Goal: Task Accomplishment & Management: Use online tool/utility

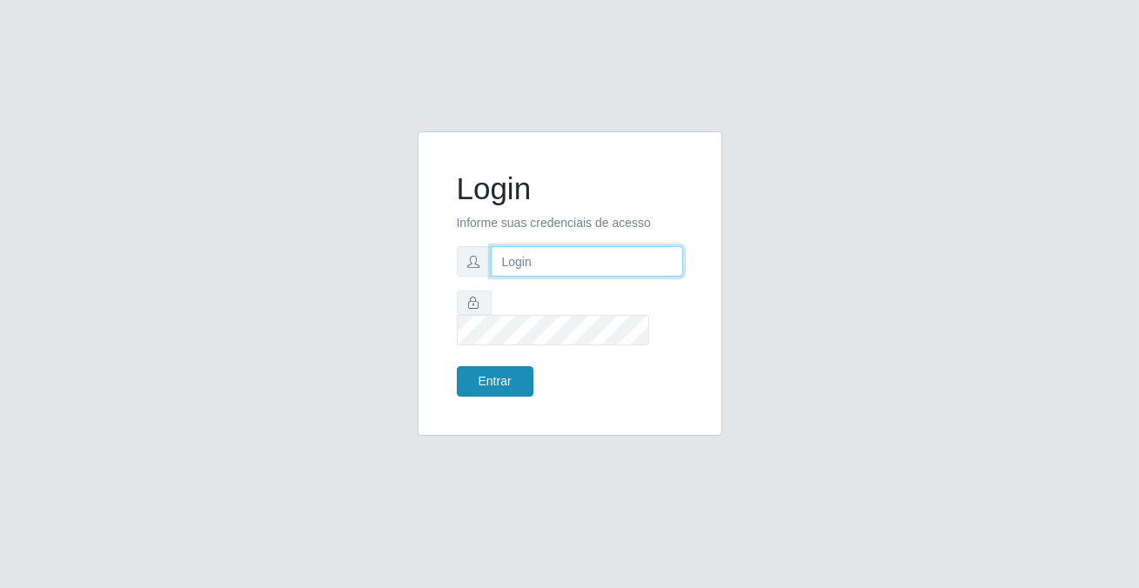
type input "[PERSON_NAME][EMAIL_ADDRESS][DOMAIN_NAME]"
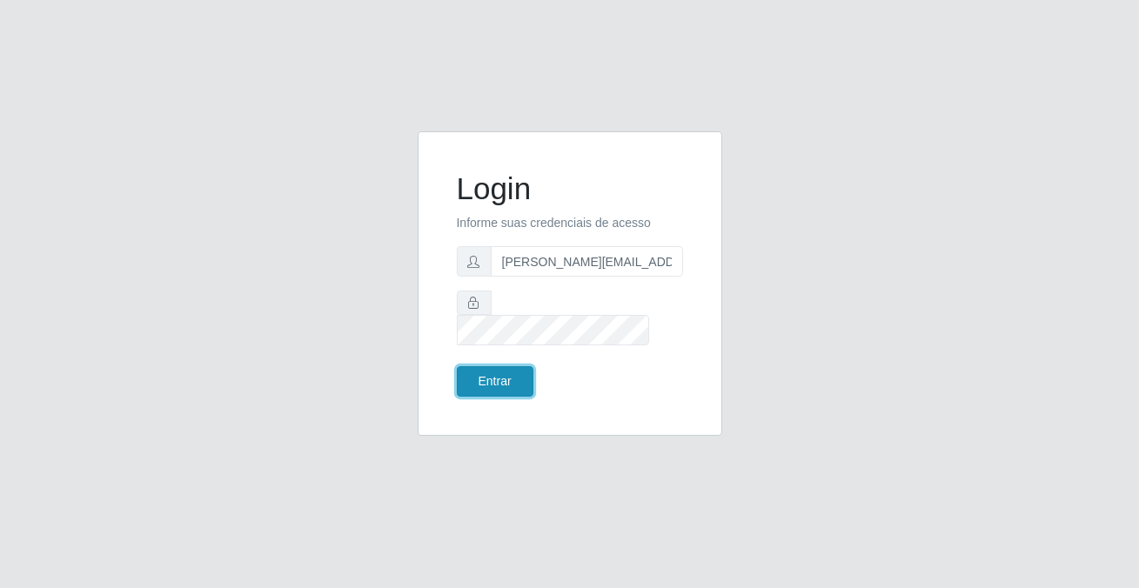
click at [486, 375] on button "Entrar" at bounding box center [495, 381] width 77 height 30
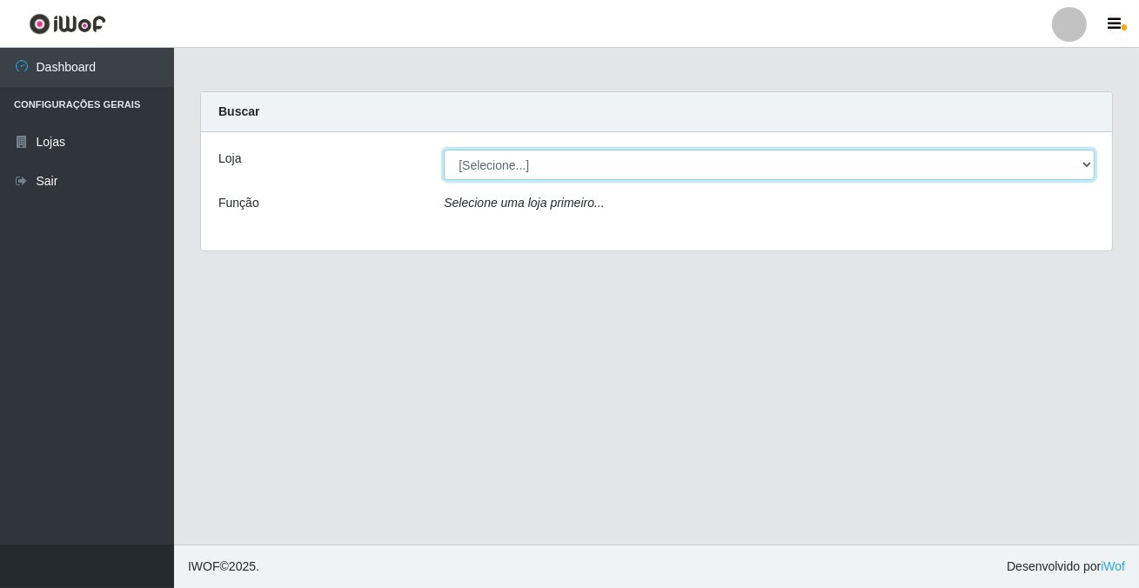
click at [501, 174] on select "[Selecione...] Rede Potiguar 2 - Macaíba" at bounding box center [769, 165] width 651 height 30
select select "101"
click at [444, 150] on select "[Selecione...] Rede Potiguar 2 - Macaíba" at bounding box center [769, 165] width 651 height 30
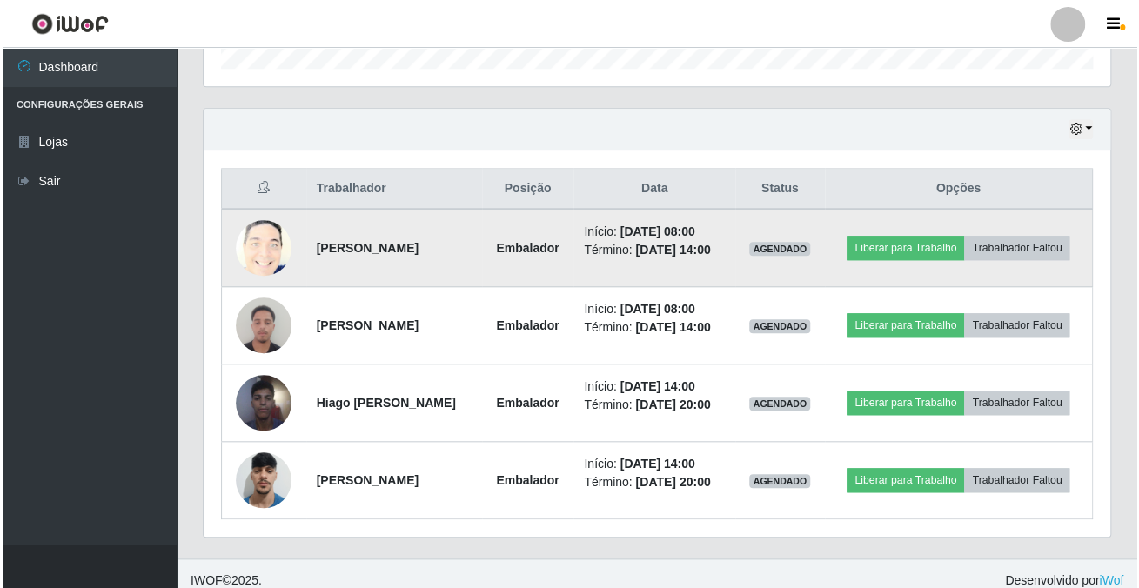
scroll to position [566, 0]
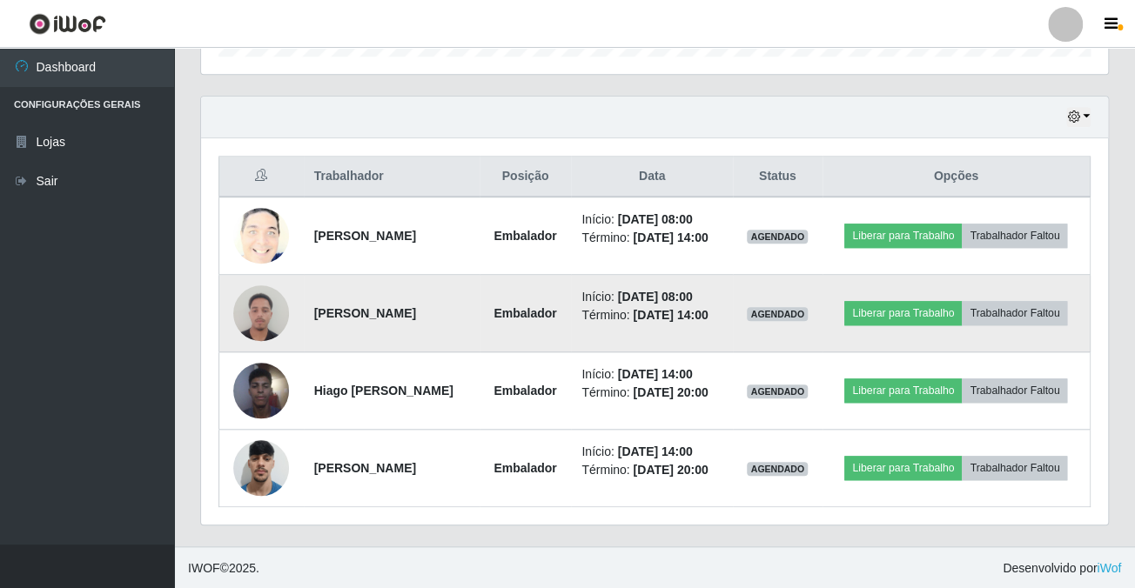
click at [237, 305] on img at bounding box center [261, 313] width 56 height 74
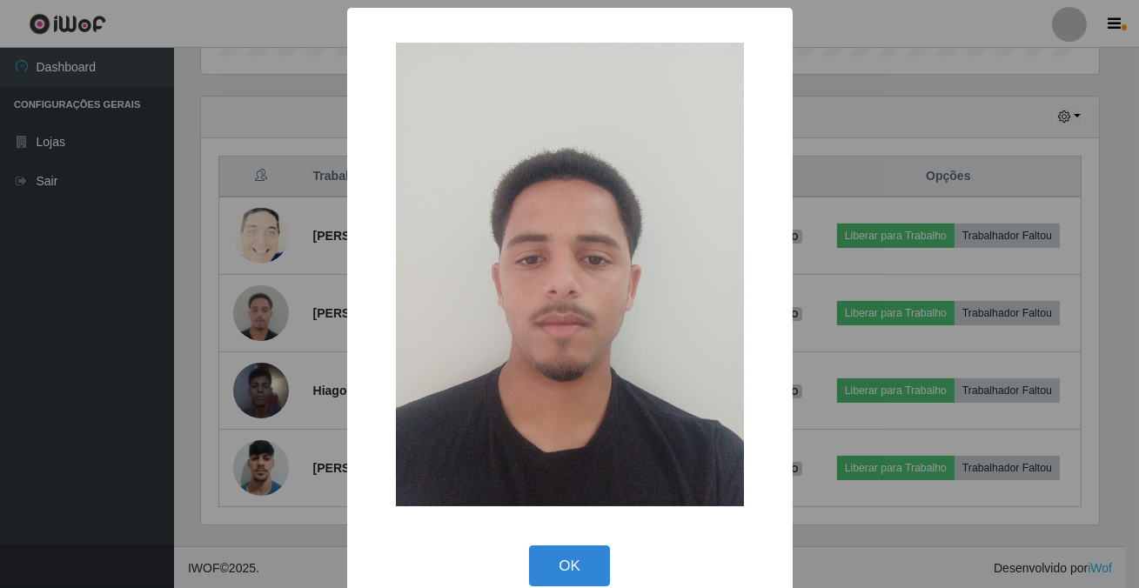
drag, startPoint x: 571, startPoint y: 575, endPoint x: 506, endPoint y: 554, distance: 67.7
click at [568, 575] on button "OK" at bounding box center [569, 566] width 81 height 41
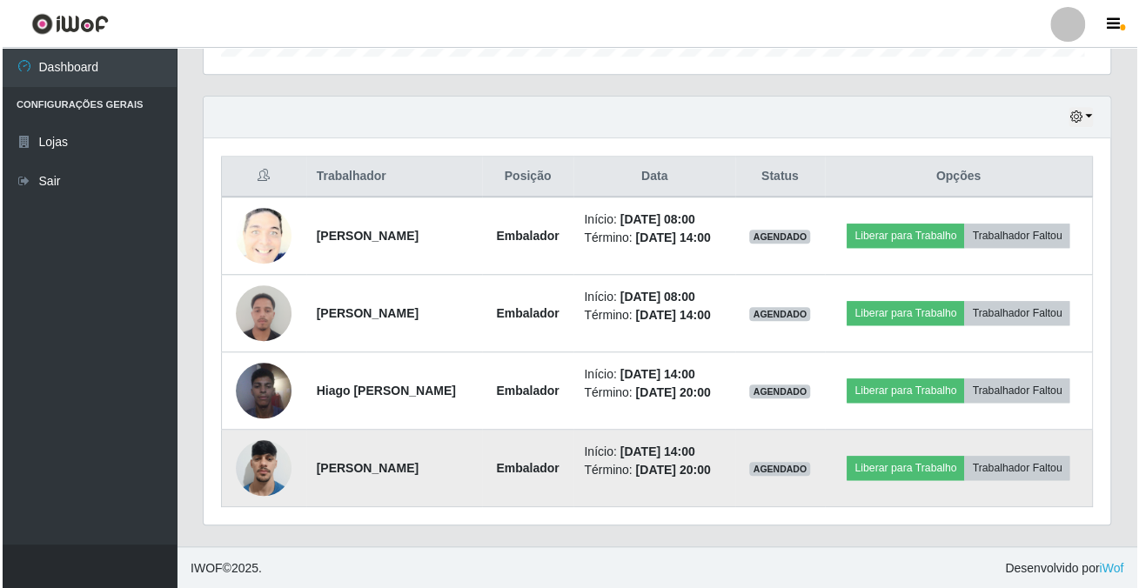
scroll to position [361, 906]
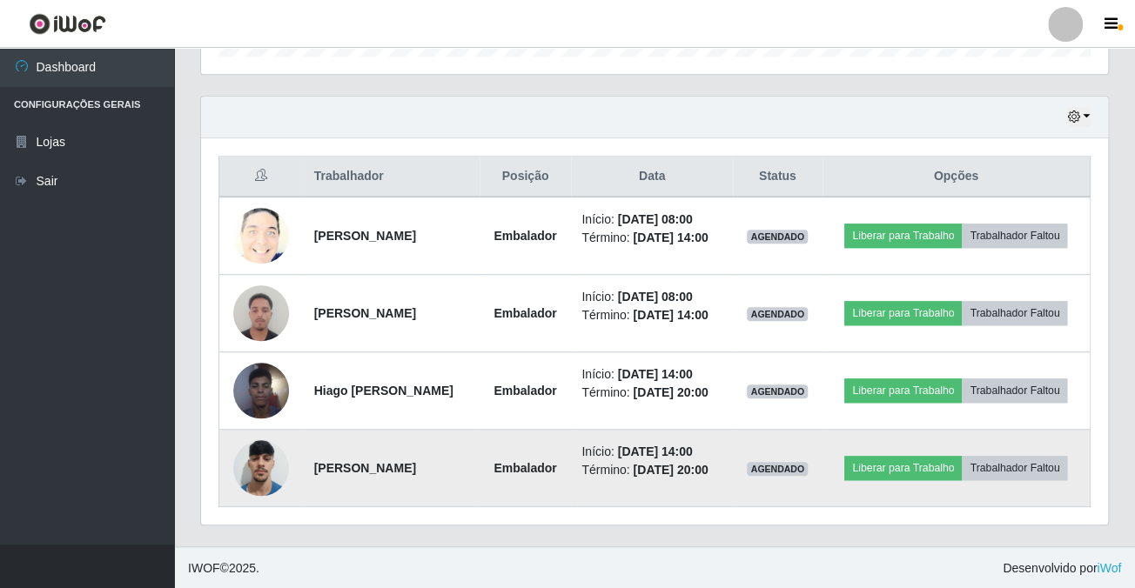
click at [258, 461] on img at bounding box center [261, 468] width 56 height 74
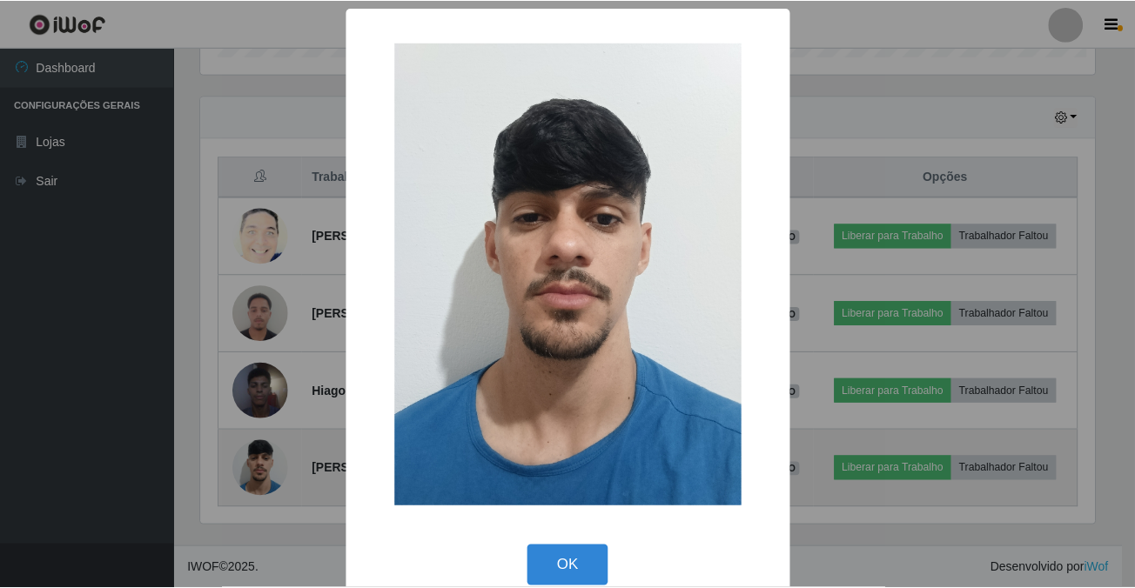
scroll to position [361, 897]
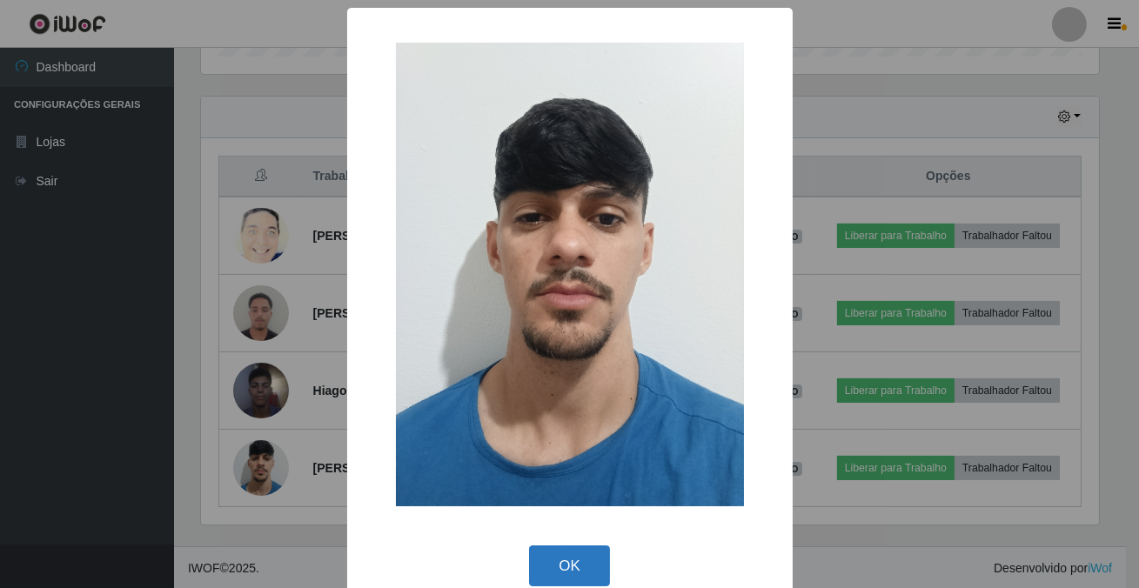
click at [537, 564] on button "OK" at bounding box center [569, 566] width 81 height 41
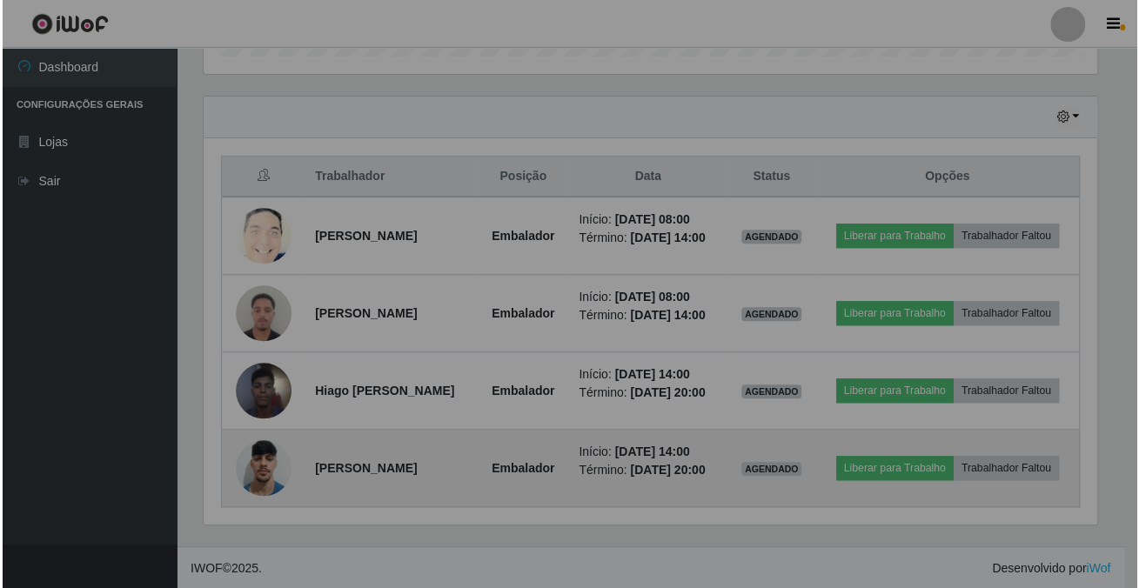
scroll to position [361, 906]
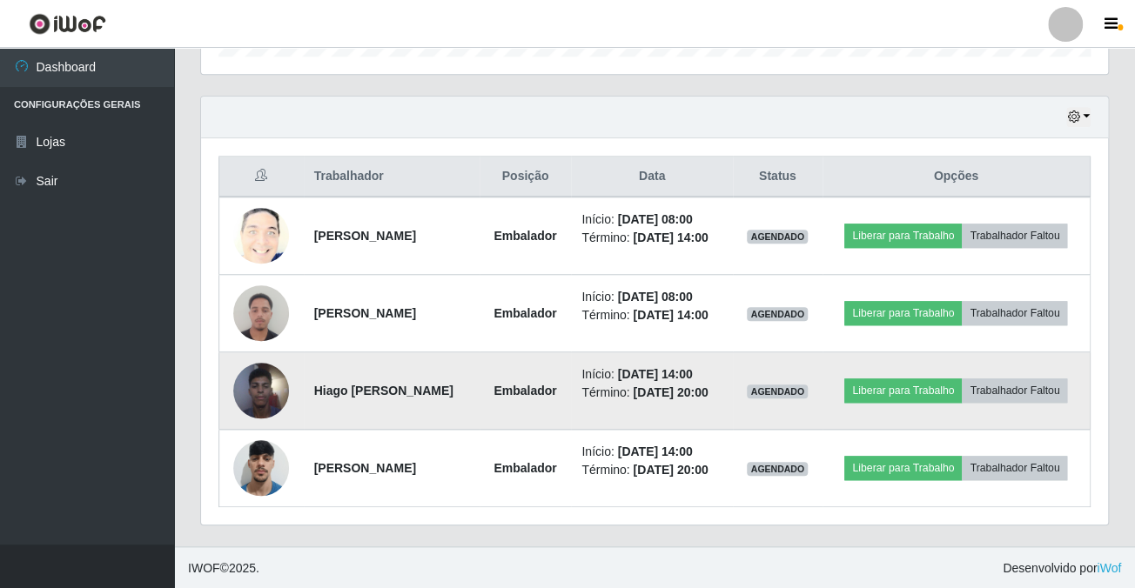
click at [254, 402] on img at bounding box center [261, 390] width 56 height 74
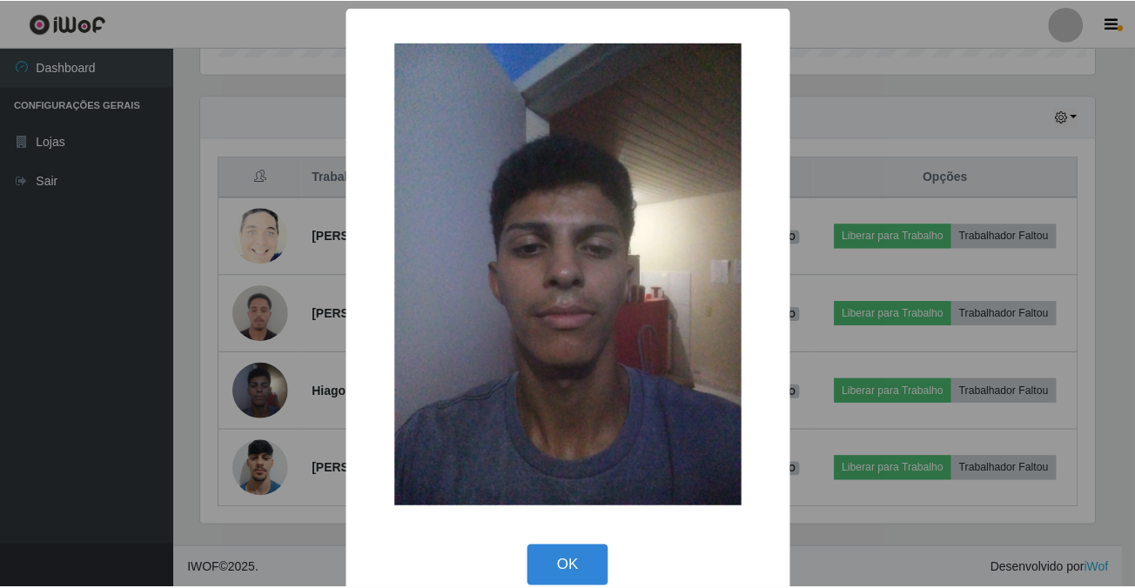
scroll to position [361, 897]
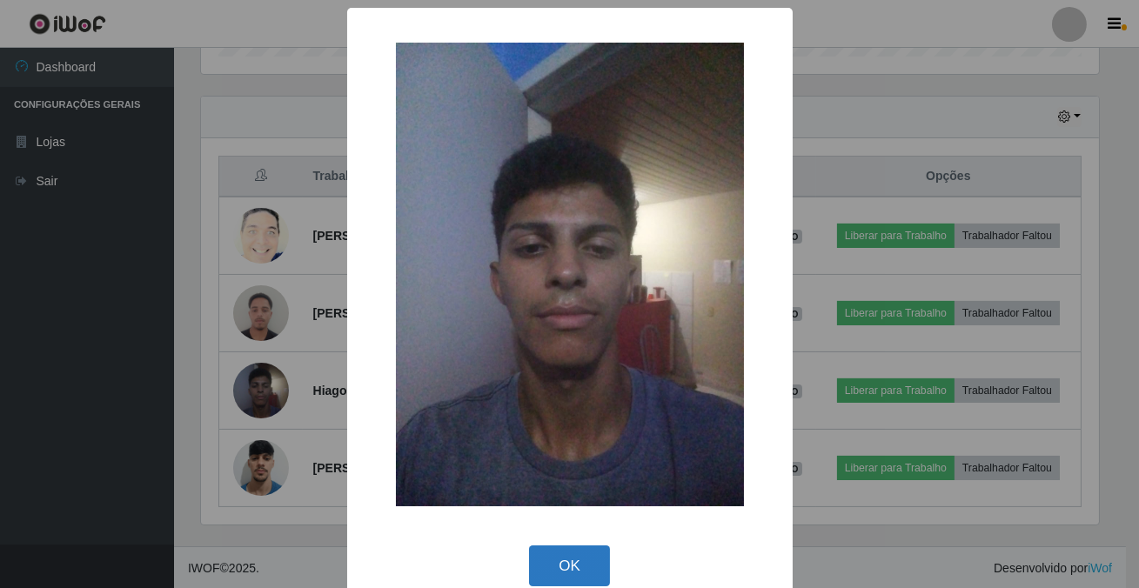
click at [551, 572] on button "OK" at bounding box center [569, 566] width 81 height 41
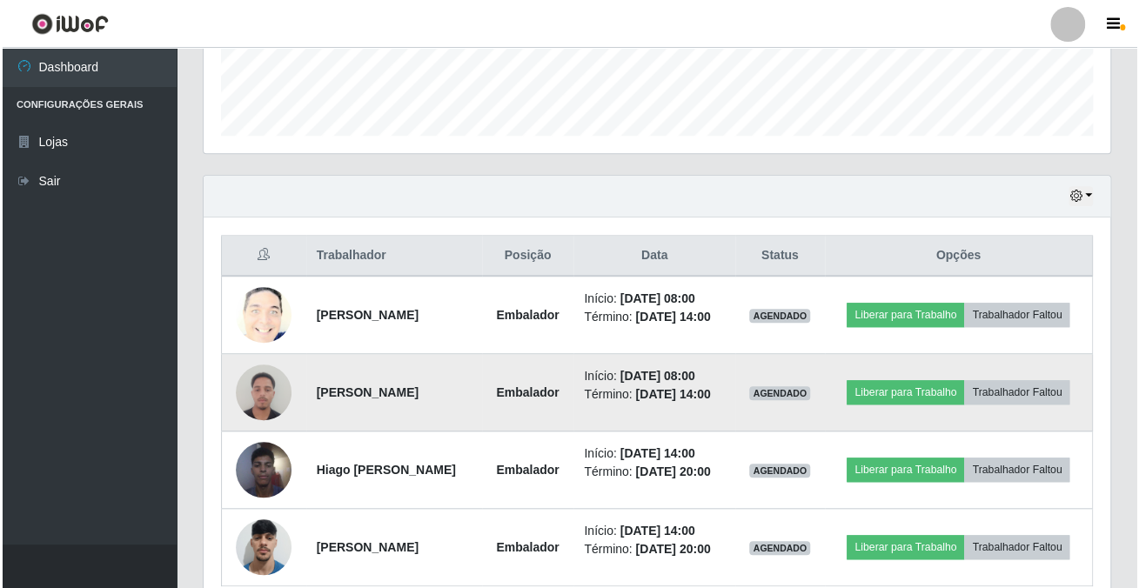
scroll to position [566, 0]
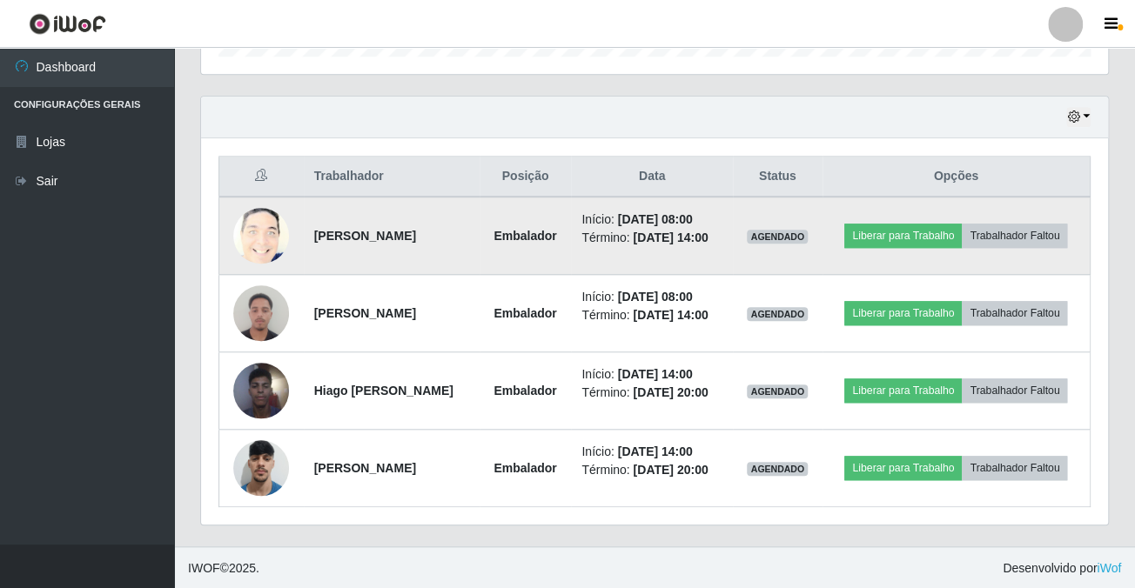
click at [262, 225] on img at bounding box center [261, 236] width 56 height 69
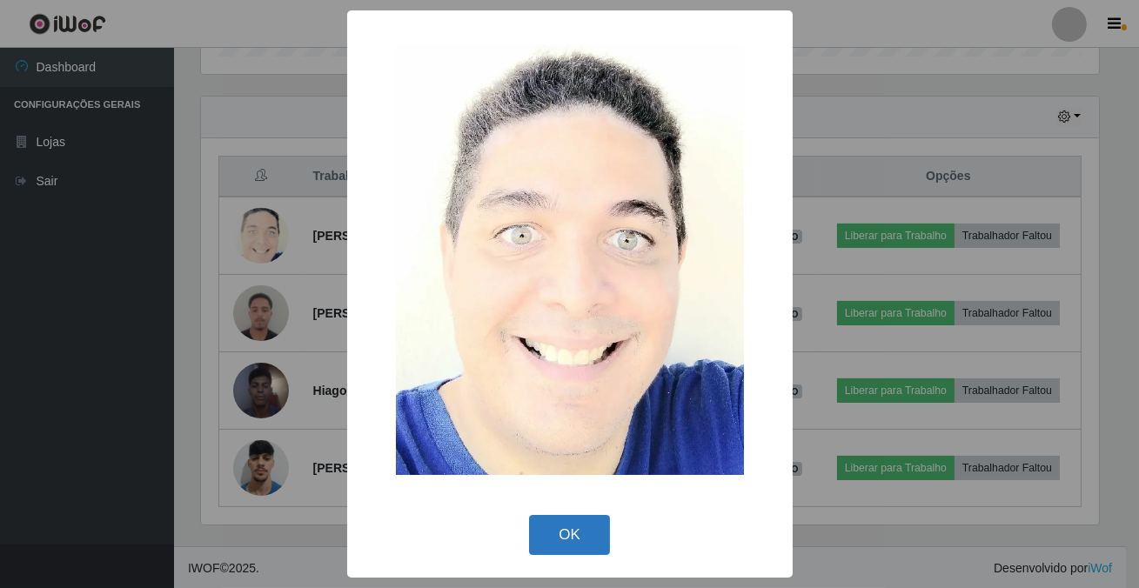
click at [573, 521] on button "OK" at bounding box center [569, 535] width 81 height 41
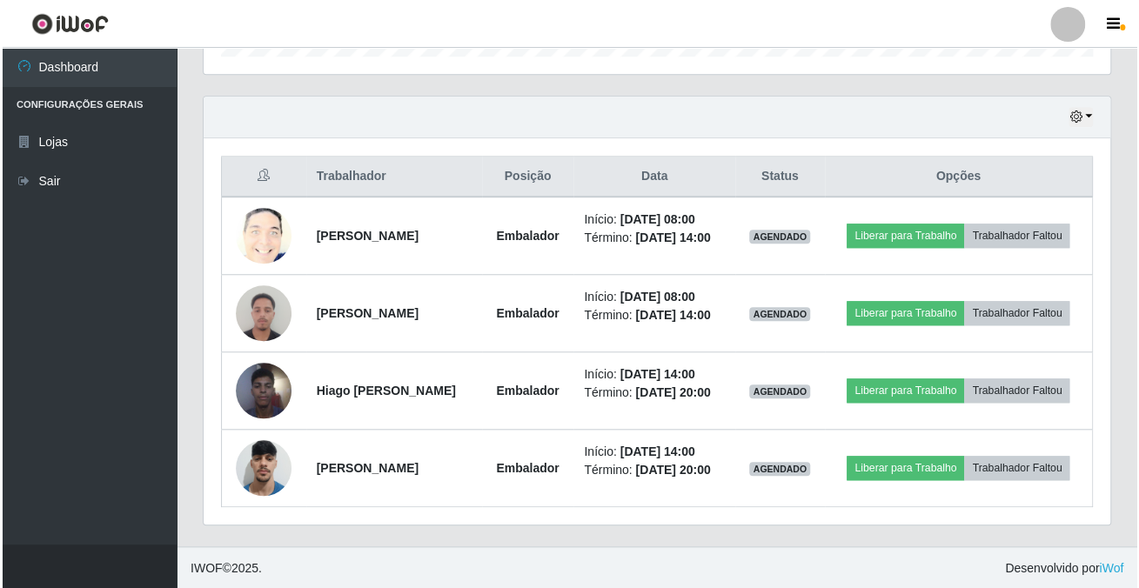
scroll to position [361, 906]
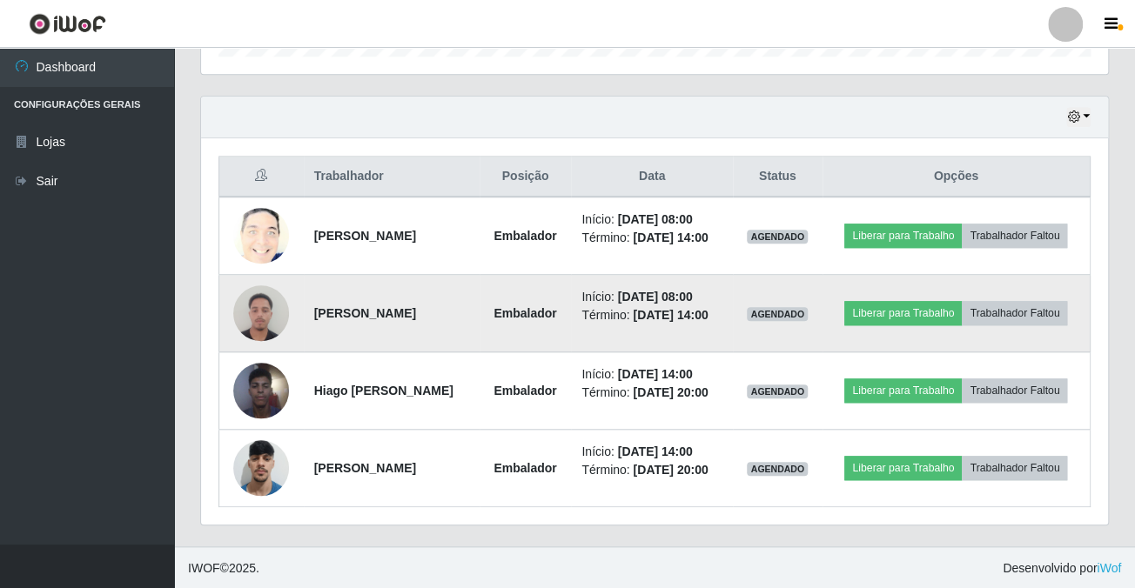
click at [251, 312] on img at bounding box center [261, 313] width 56 height 74
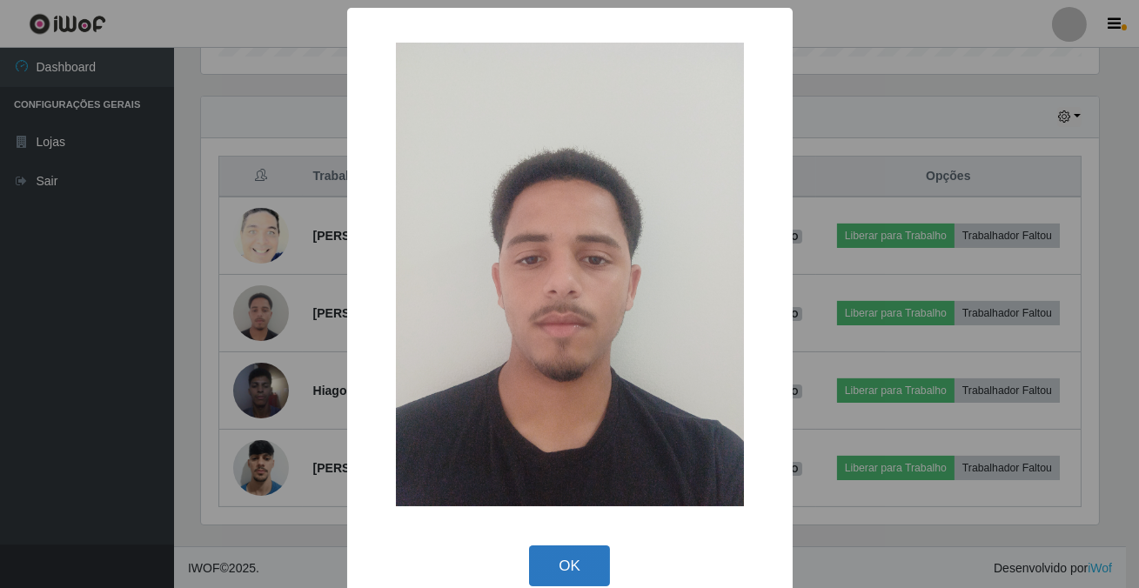
click at [587, 570] on button "OK" at bounding box center [569, 566] width 81 height 41
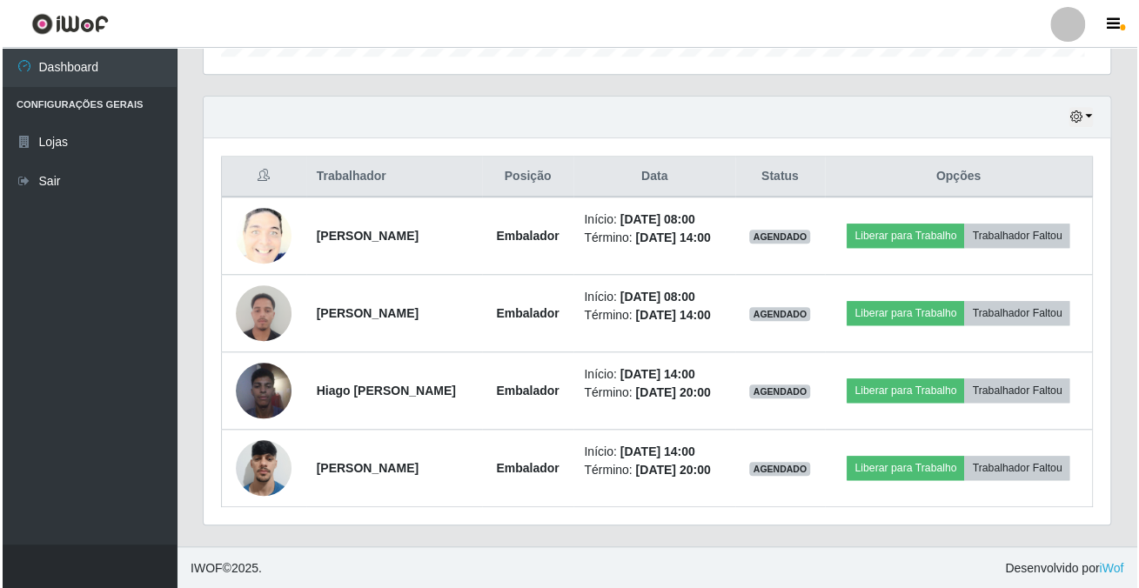
scroll to position [361, 906]
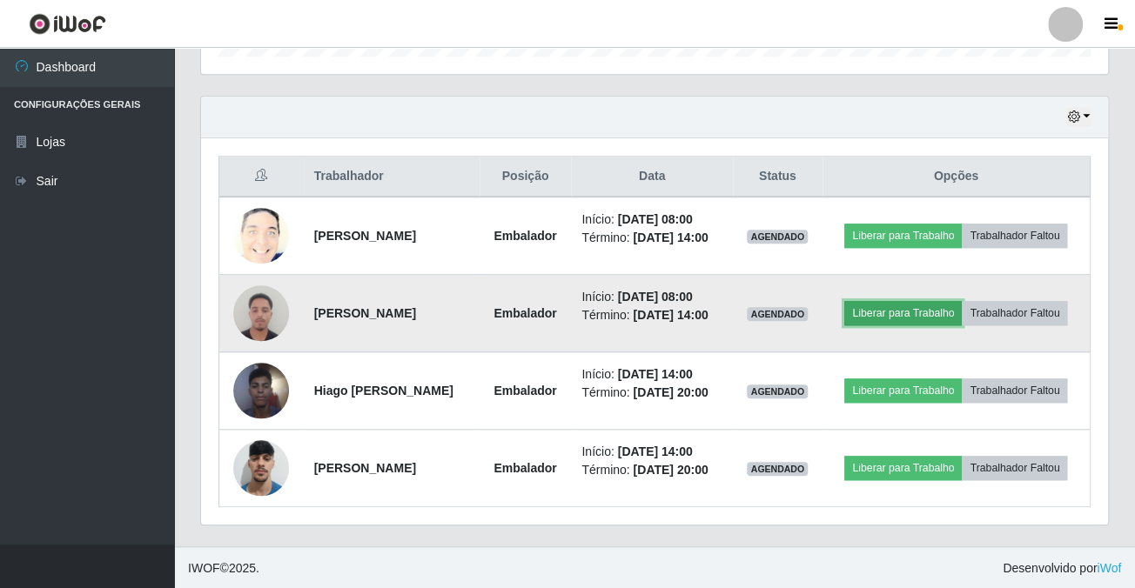
click at [875, 313] on button "Liberar para Trabalho" at bounding box center [902, 313] width 117 height 24
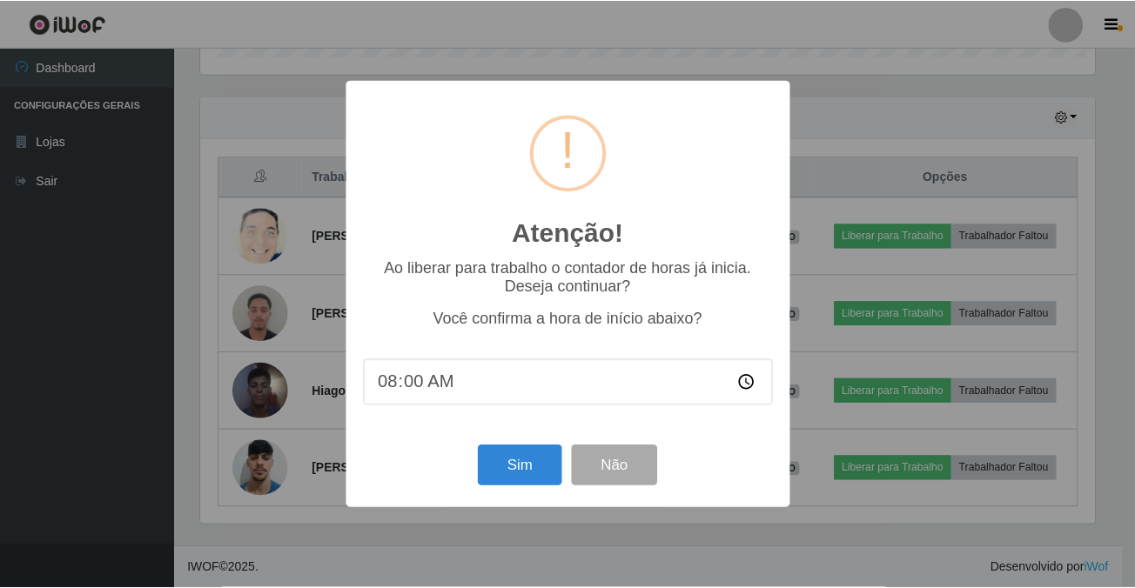
scroll to position [361, 897]
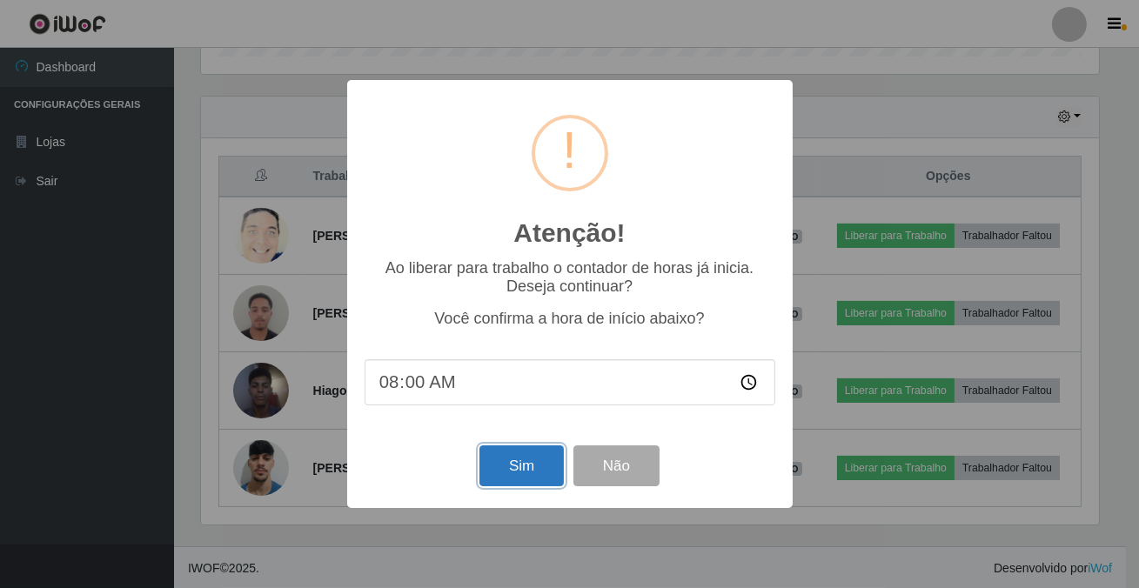
click at [508, 468] on button "Sim" at bounding box center [521, 466] width 84 height 41
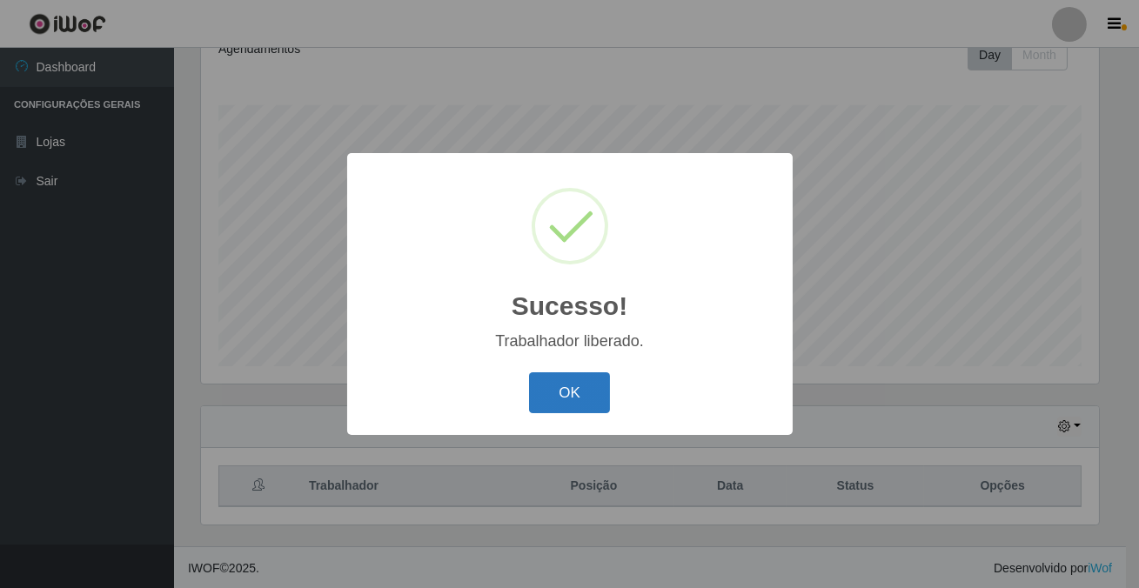
click at [583, 404] on button "OK" at bounding box center [569, 392] width 81 height 41
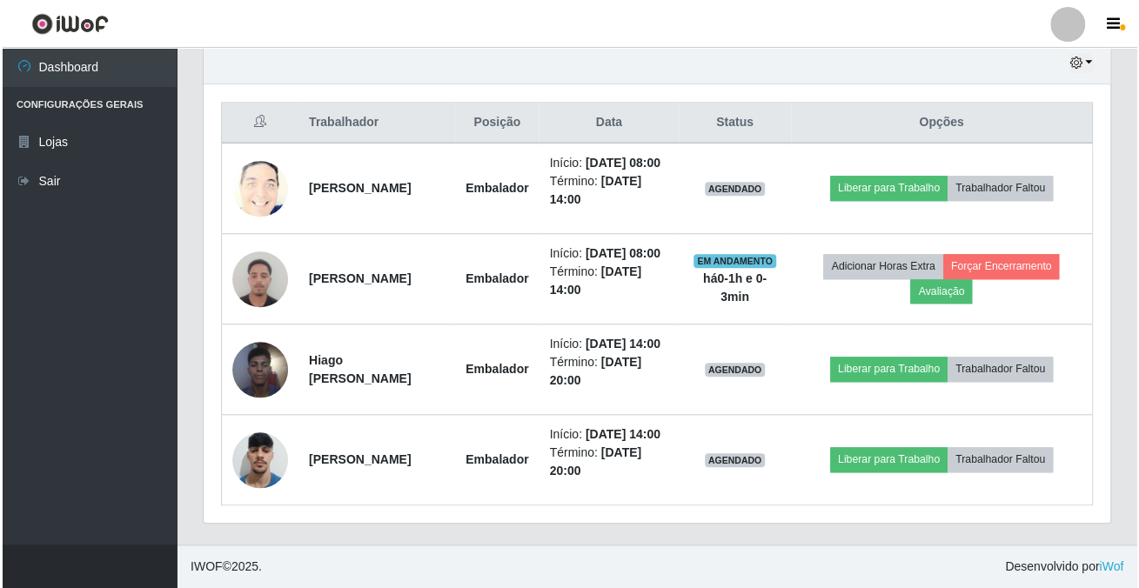
scroll to position [690, 0]
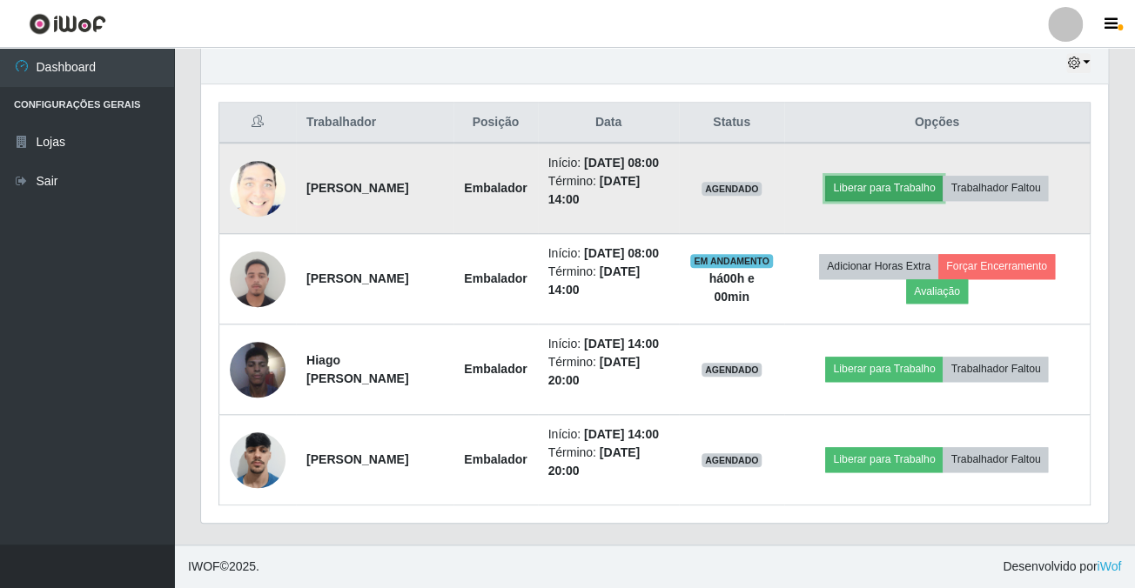
click at [895, 176] on button "Liberar para Trabalho" at bounding box center [883, 188] width 117 height 24
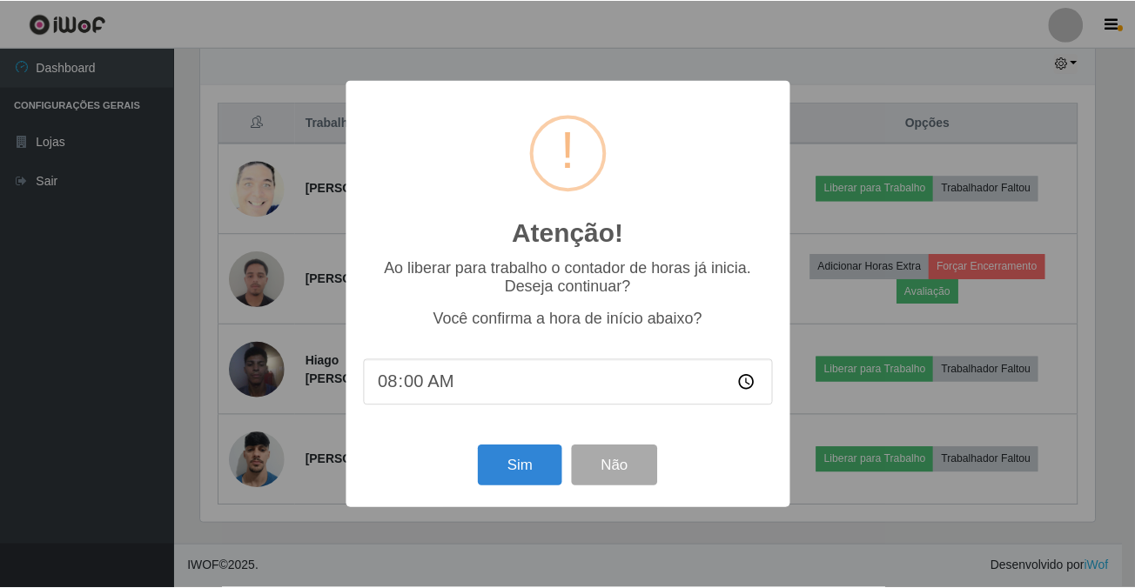
scroll to position [361, 897]
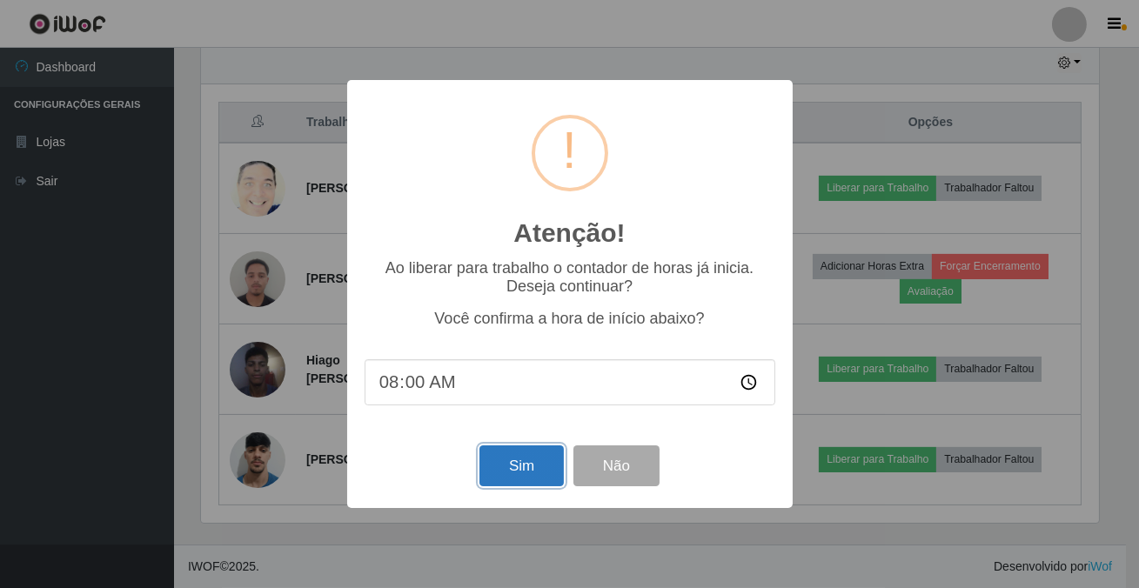
click at [504, 463] on button "Sim" at bounding box center [521, 466] width 84 height 41
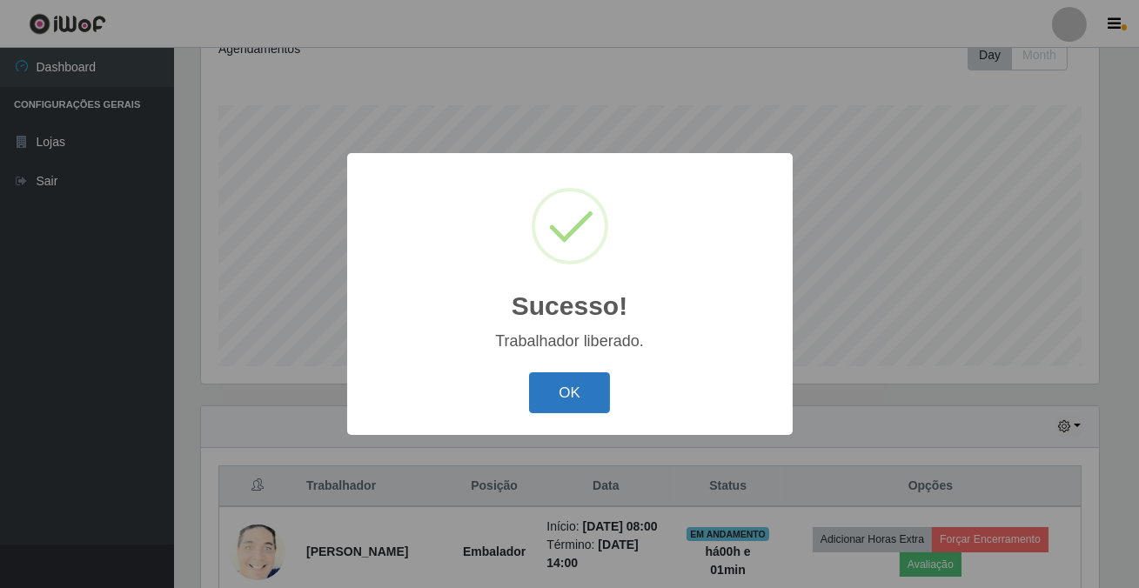
click at [569, 377] on button "OK" at bounding box center [569, 392] width 81 height 41
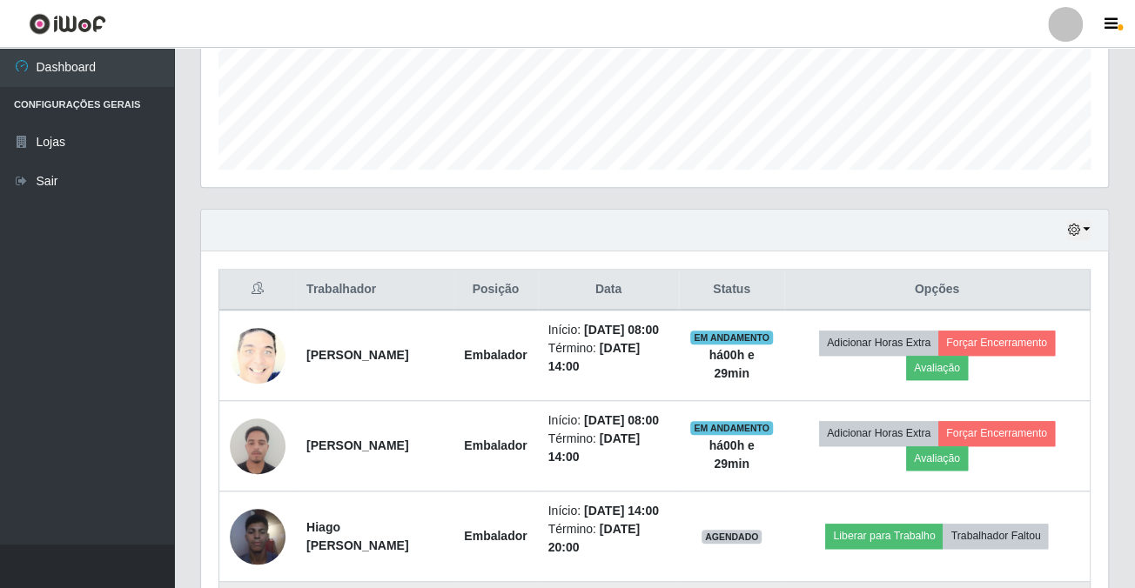
scroll to position [611, 0]
